Goal: Leave review/rating: Leave review/rating

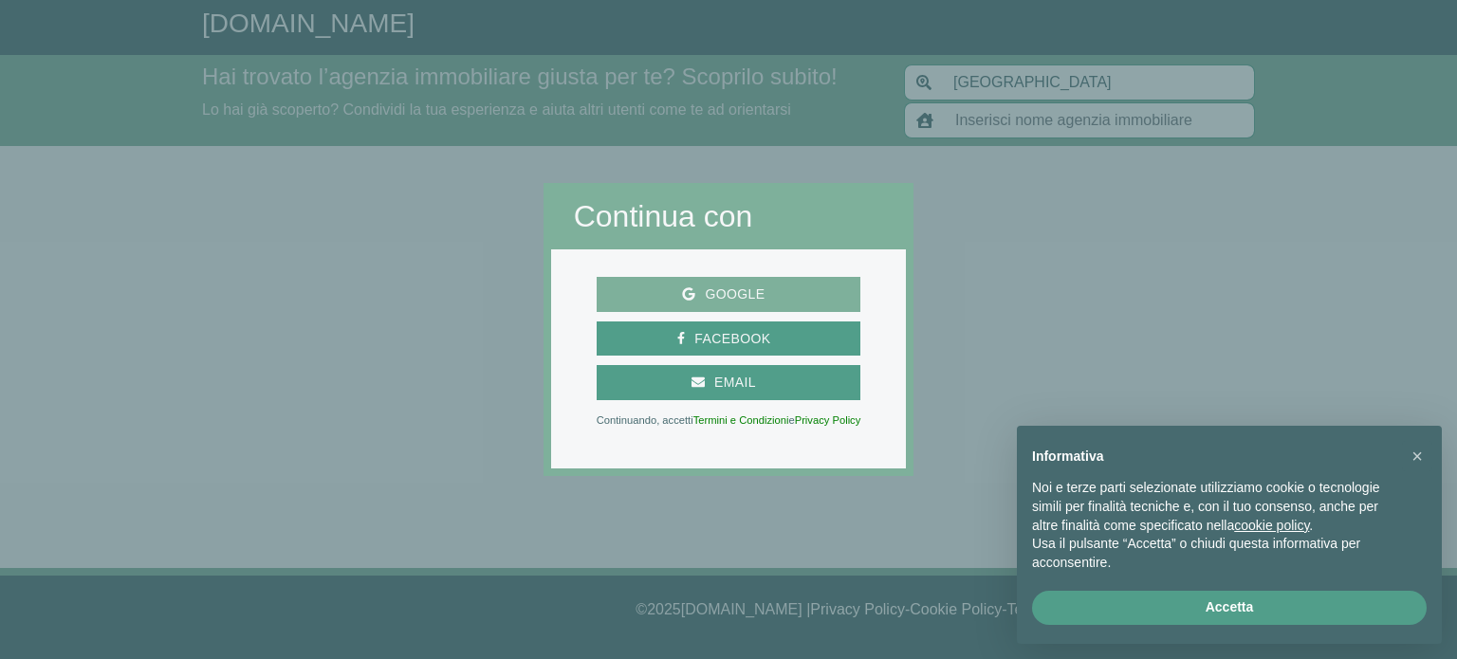
click at [747, 287] on span "Google" at bounding box center [734, 295] width 79 height 24
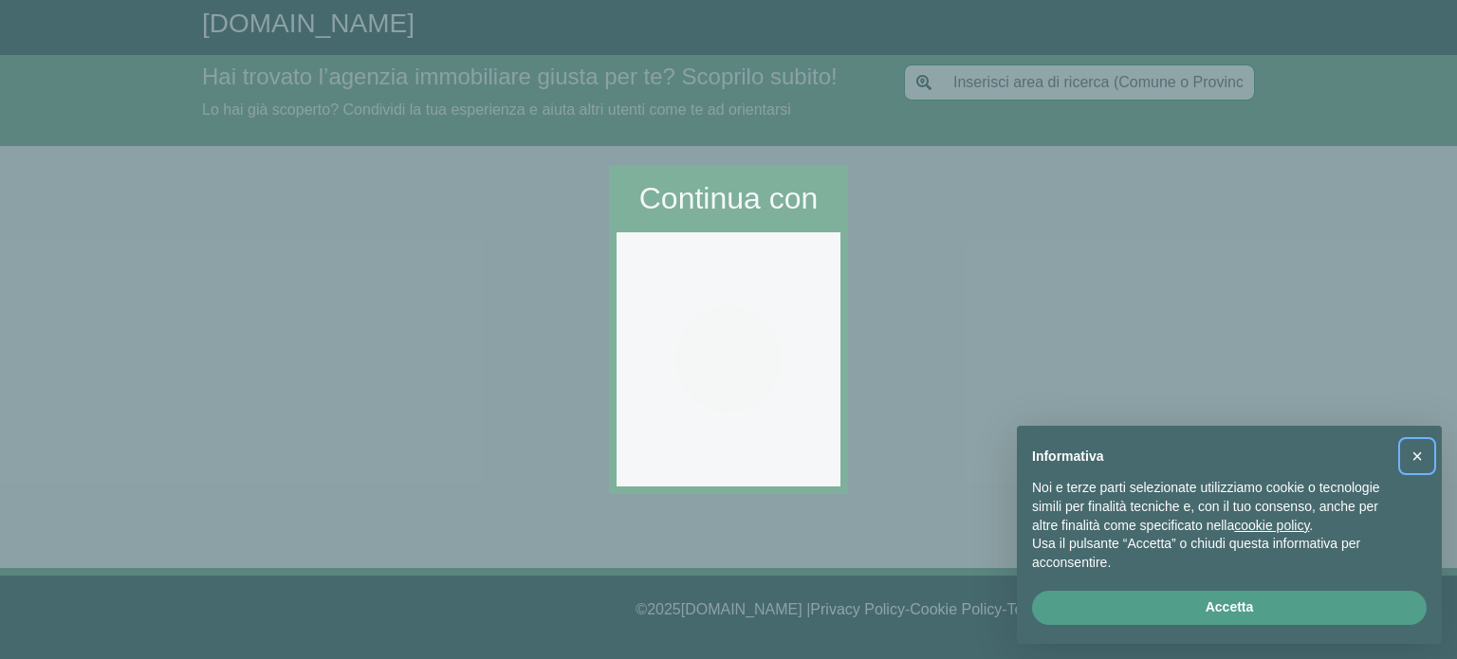
click at [1416, 456] on span "×" at bounding box center [1416, 456] width 11 height 21
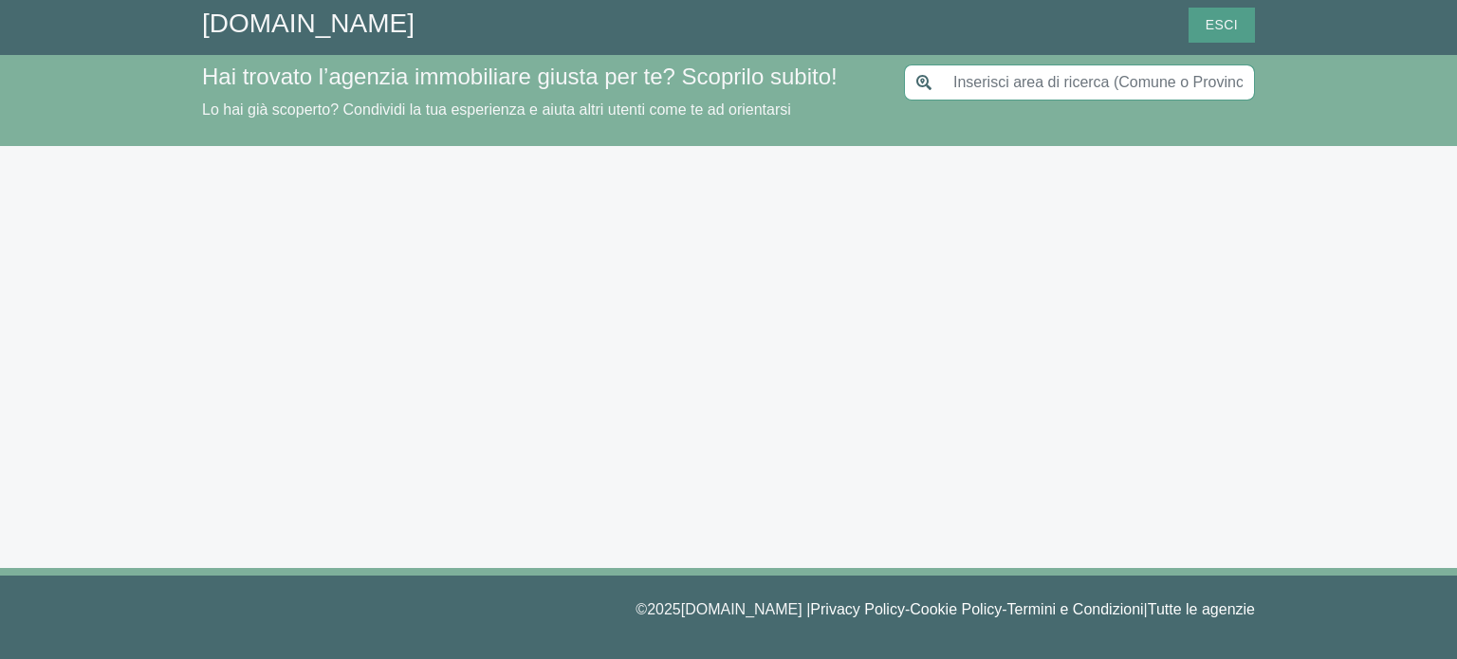
type input "[GEOGRAPHIC_DATA]"
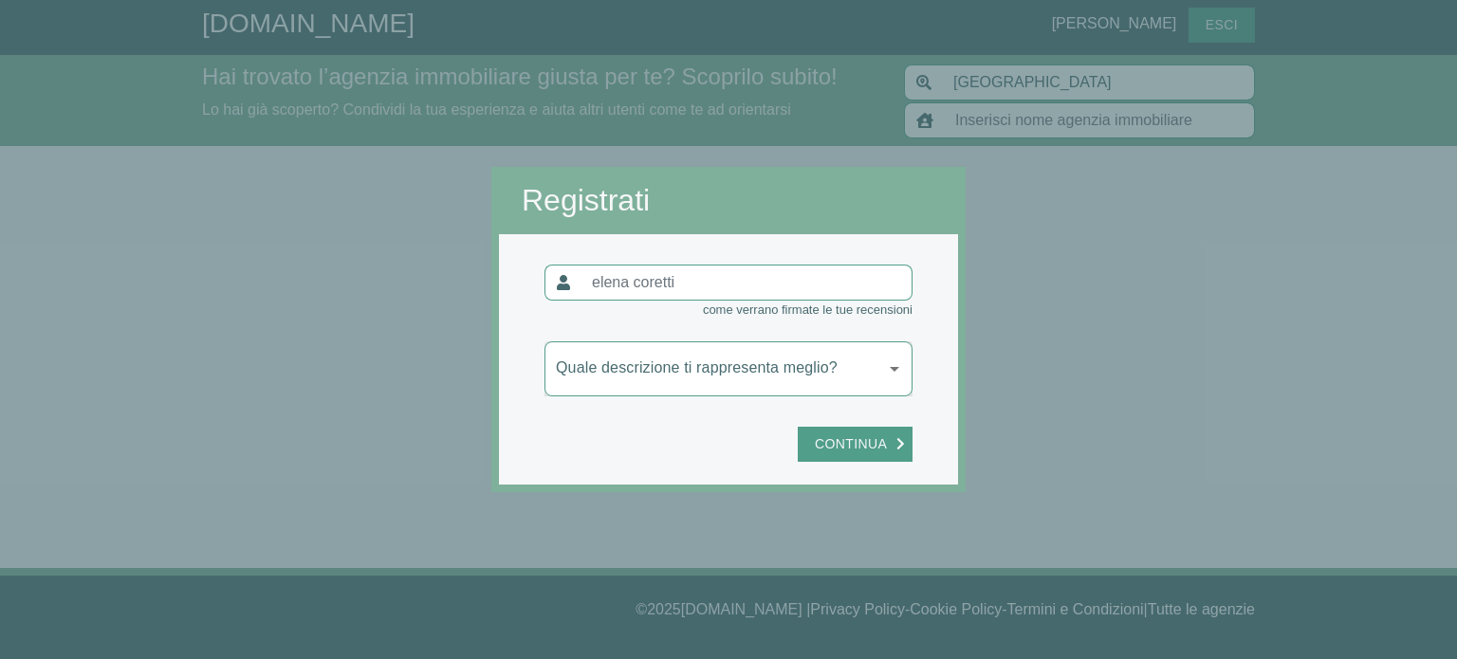
type input "[PERSON_NAME]"
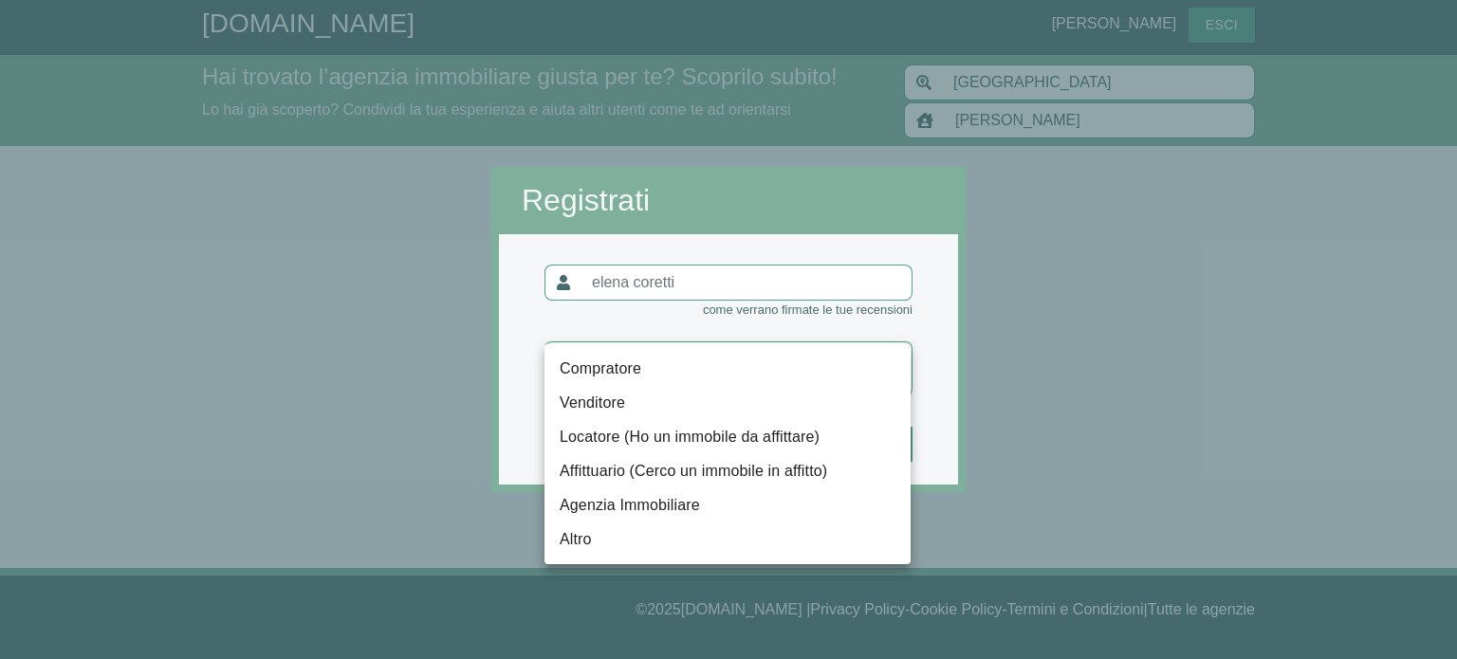
click at [730, 382] on body "[DOMAIN_NAME] [PERSON_NAME] Esci Hai trovato l’agenzia immobiliare giusta per t…" at bounding box center [728, 329] width 1457 height 659
click at [626, 472] on li "Affittuario (Cerco un immobile in affitto)" at bounding box center [727, 471] width 366 height 34
type input "locatario"
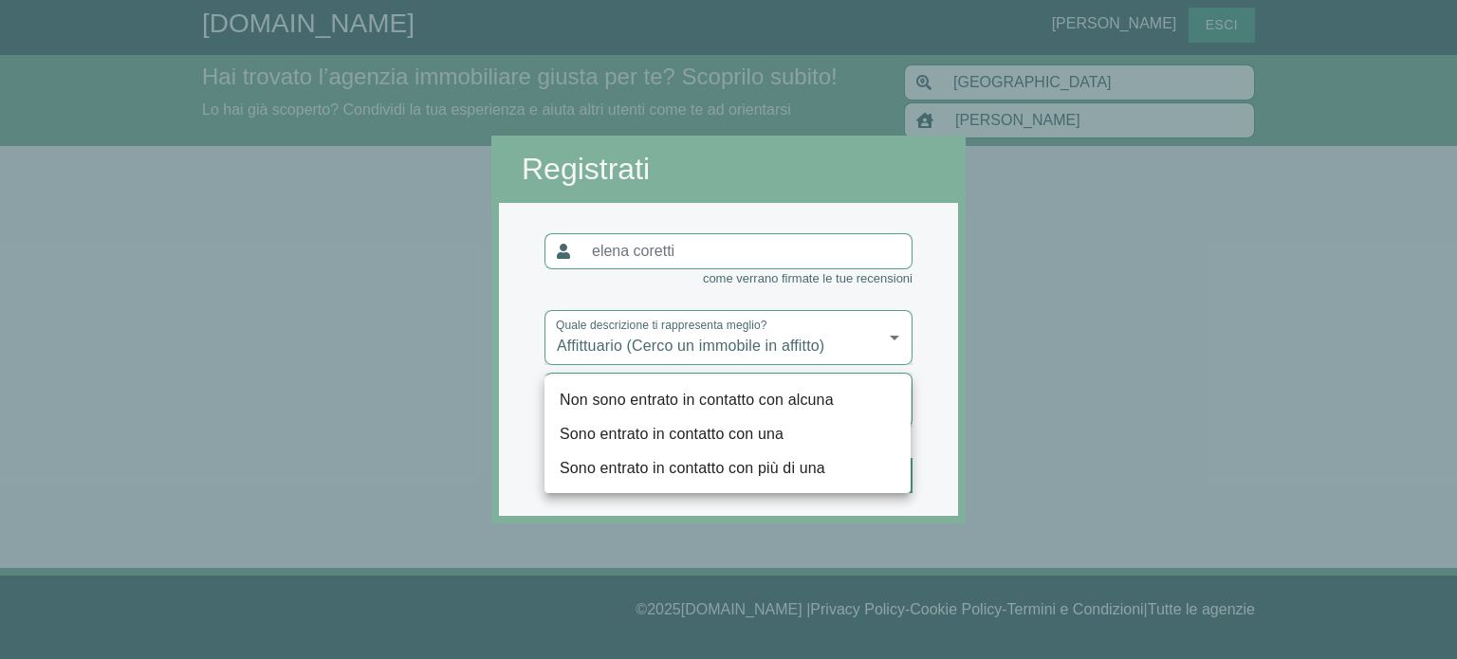
click at [805, 395] on body "[DOMAIN_NAME] [PERSON_NAME] Esci Hai trovato l’agenzia immobiliare giusta per t…" at bounding box center [728, 329] width 1457 height 659
click at [1312, 454] on div at bounding box center [728, 329] width 1457 height 659
